Goal: Entertainment & Leisure: Consume media (video, audio)

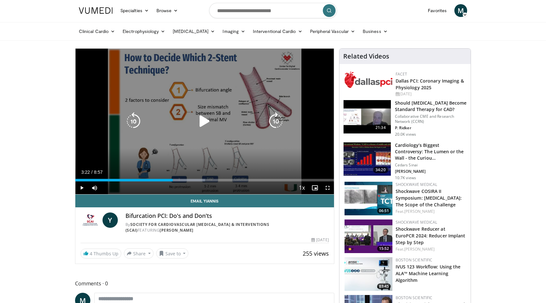
click at [207, 118] on icon "Video Player" at bounding box center [205, 121] width 18 height 18
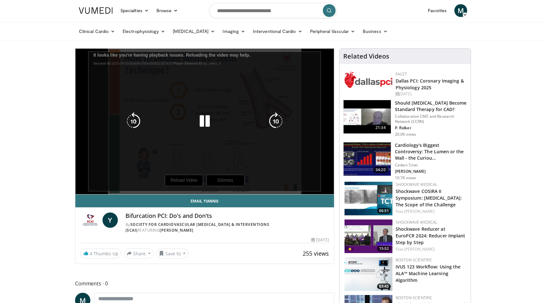
click at [134, 118] on icon "Video Player" at bounding box center [134, 121] width 18 height 18
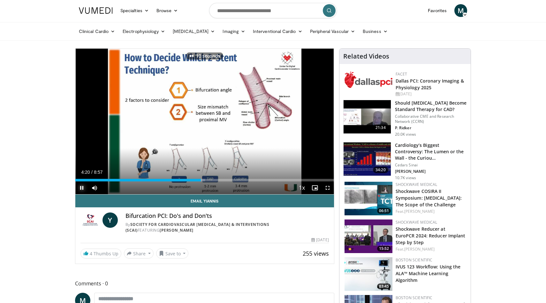
click at [82, 187] on span "Video Player" at bounding box center [81, 187] width 13 height 13
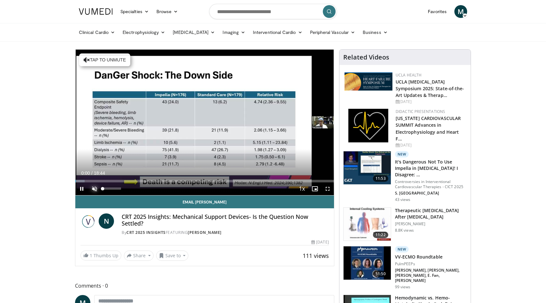
click at [98, 189] on span "Video Player" at bounding box center [94, 188] width 13 height 13
click at [84, 189] on span "Video Player" at bounding box center [81, 188] width 13 height 13
